Goal: Task Accomplishment & Management: Use online tool/utility

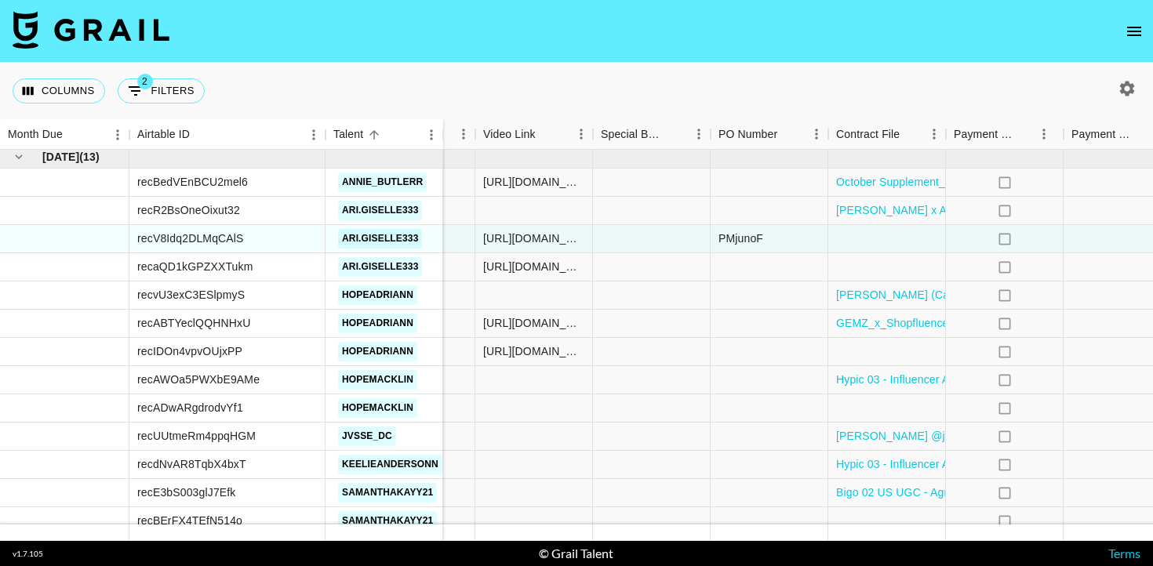
scroll to position [1935, 847]
click at [682, 378] on div at bounding box center [655, 380] width 118 height 28
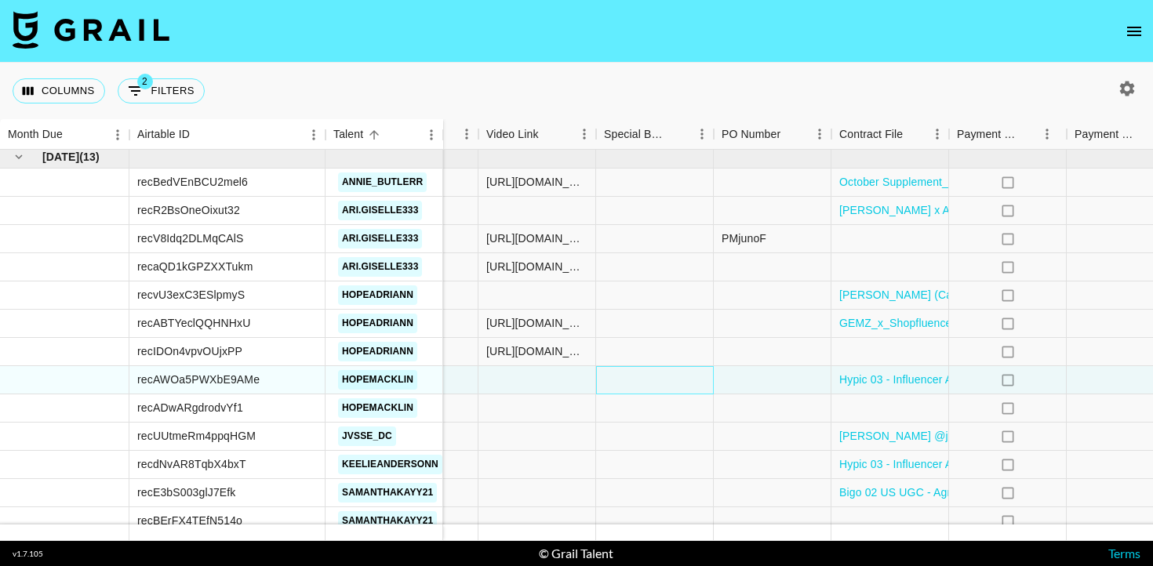
click at [682, 378] on div at bounding box center [655, 380] width 118 height 28
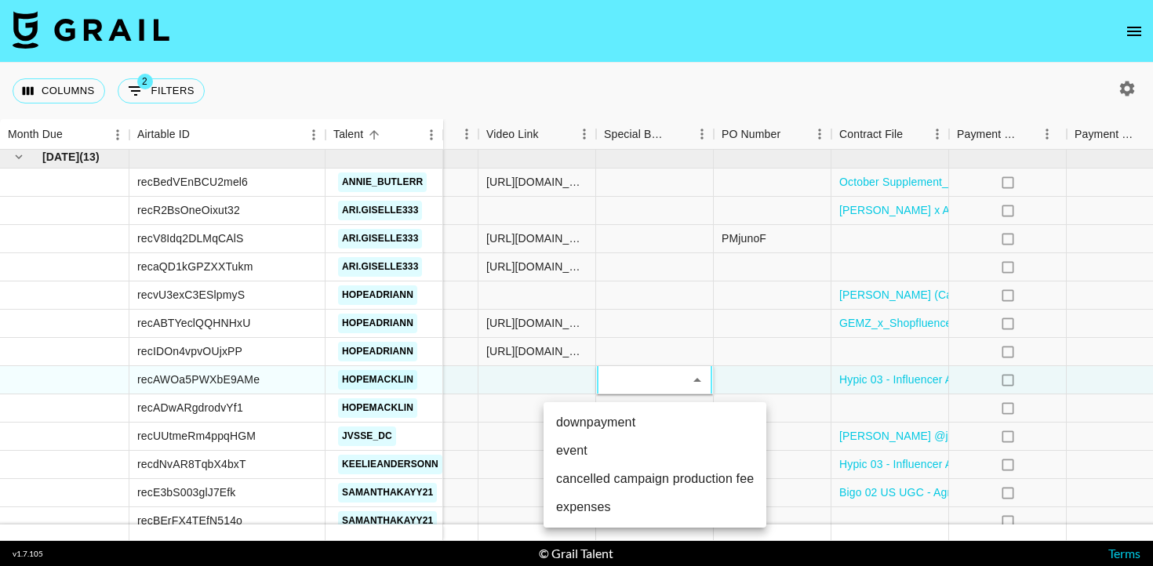
click at [671, 427] on li "downpayment" at bounding box center [654, 423] width 223 height 28
type input "downpayment"
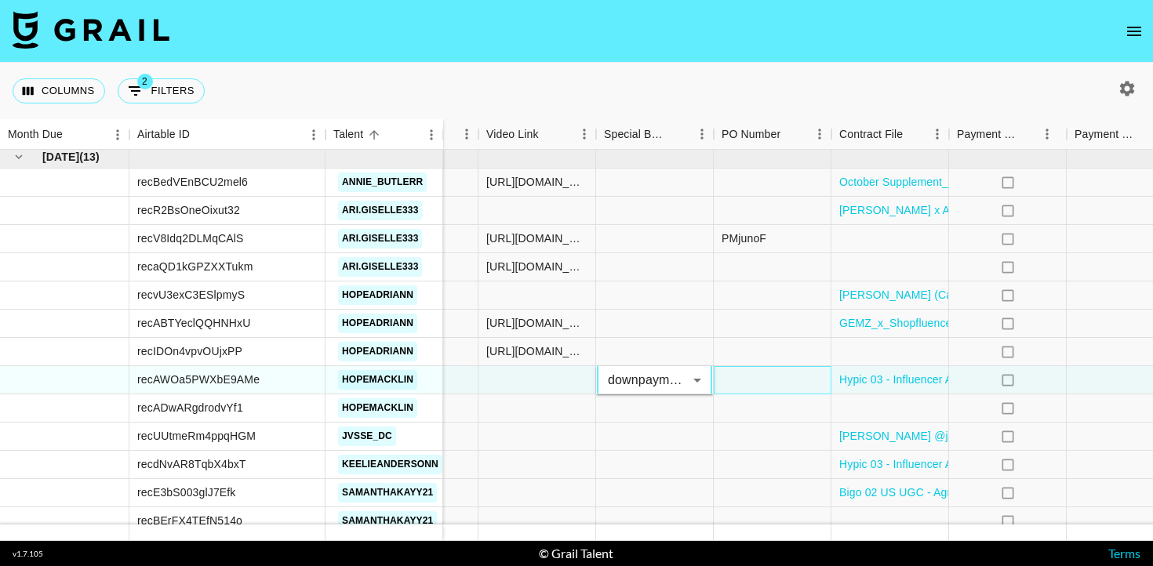
click at [748, 376] on div at bounding box center [773, 380] width 118 height 28
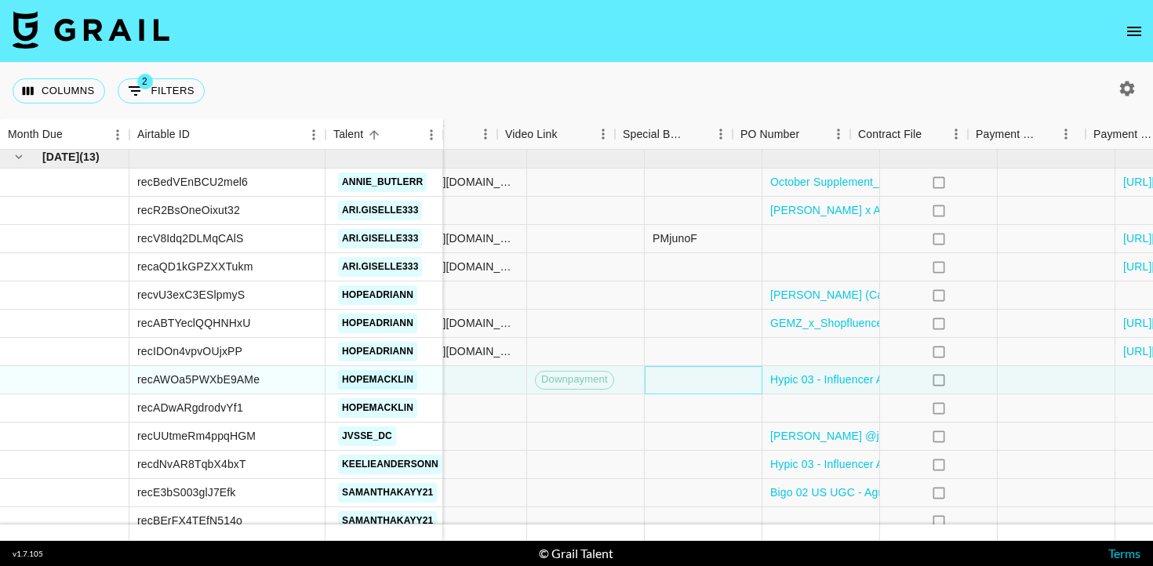
scroll to position [1935, 1059]
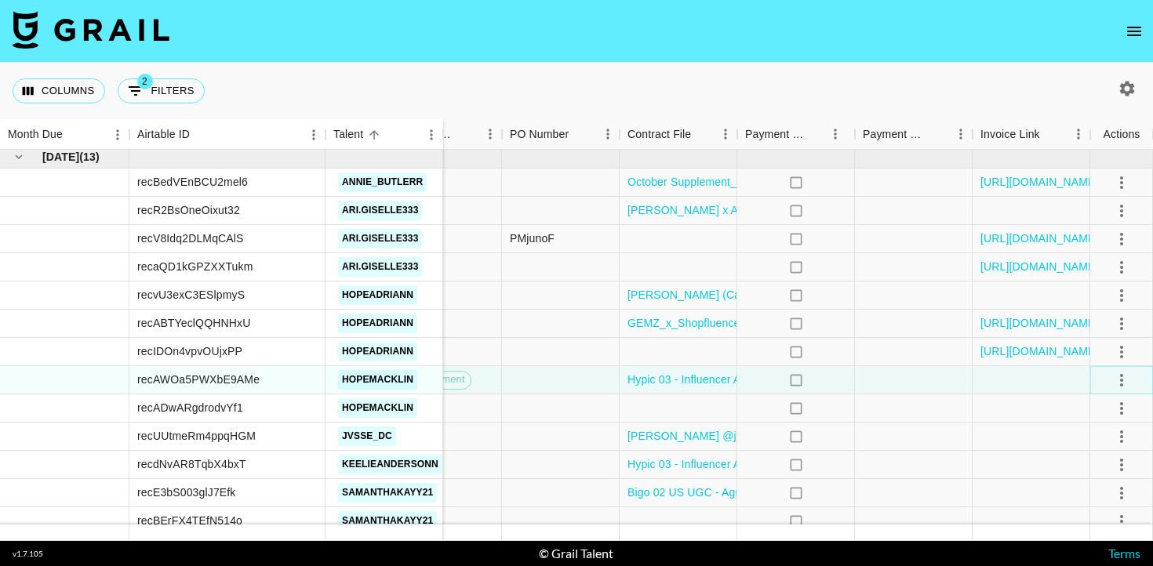
click at [1115, 378] on icon "select merge strategy" at bounding box center [1121, 380] width 19 height 19
click at [1099, 525] on div "Approve" at bounding box center [1087, 527] width 48 height 19
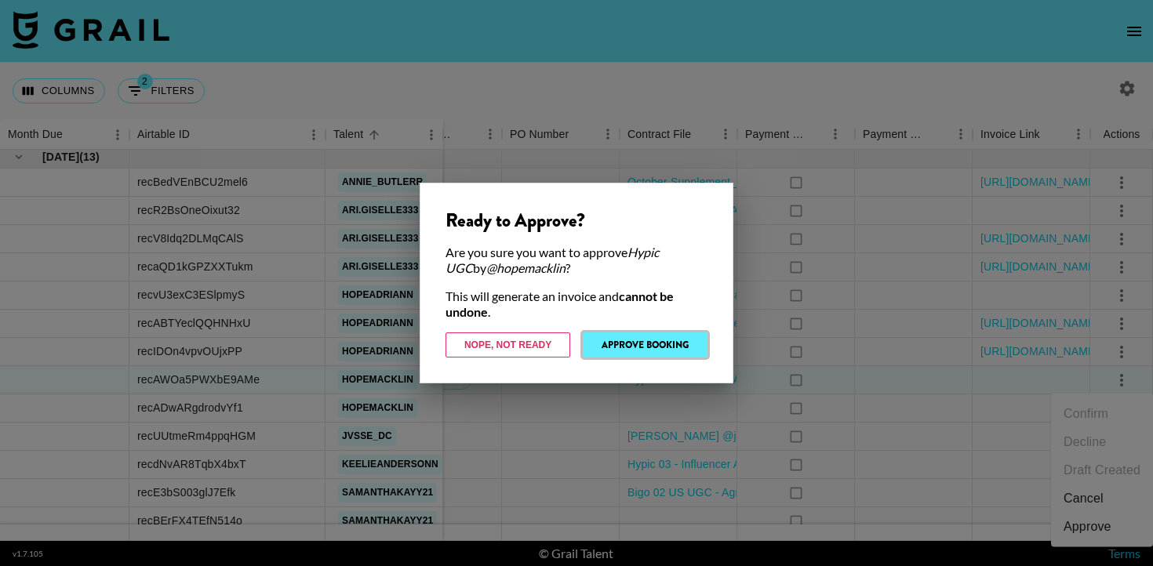
click at [627, 343] on button "Approve Booking" at bounding box center [645, 344] width 125 height 25
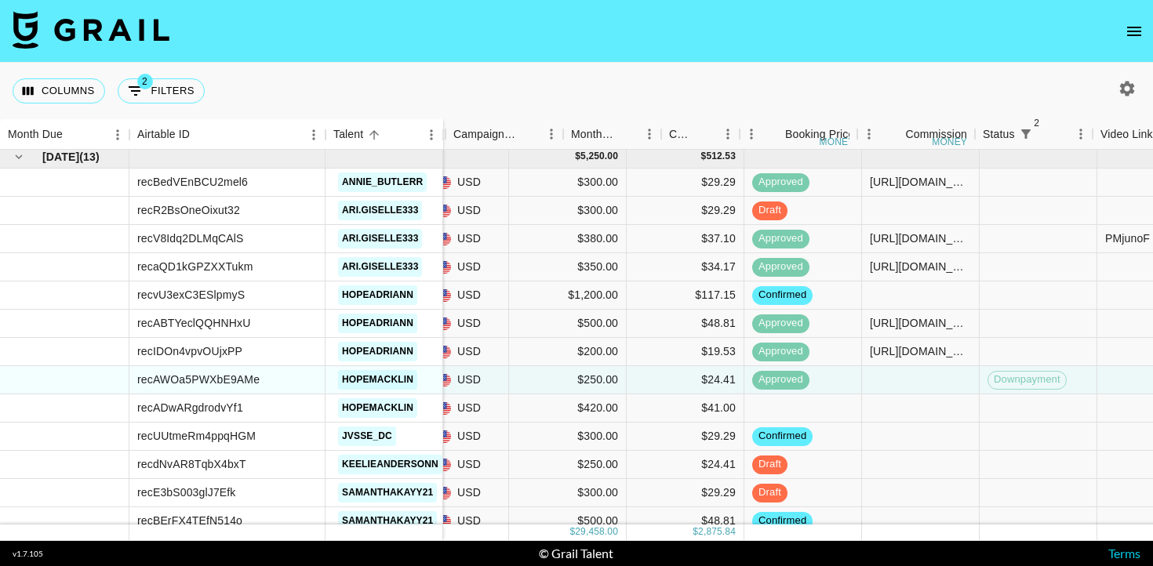
scroll to position [1935, 607]
